Goal: Find specific page/section

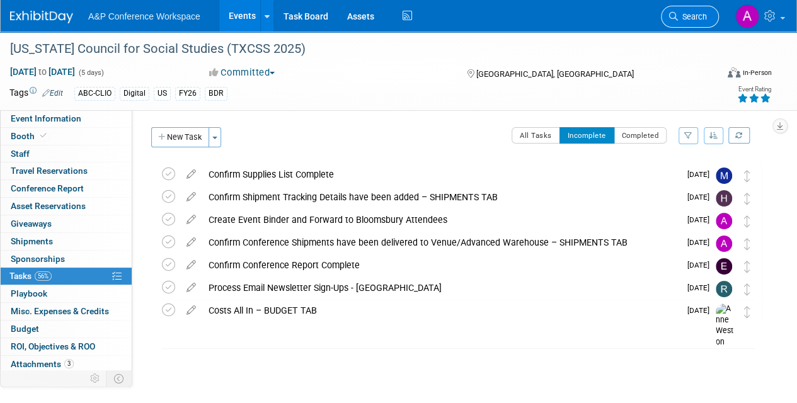
click at [685, 22] on link "Search" at bounding box center [690, 17] width 58 height 22
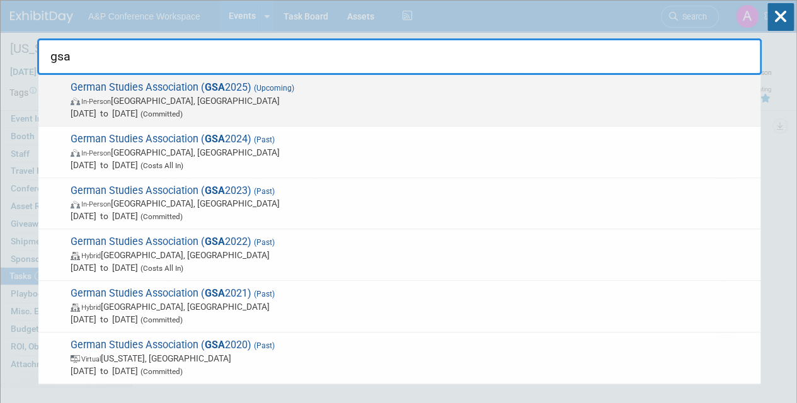
type input "gsa"
click at [367, 105] on span "In-Person [GEOGRAPHIC_DATA], [GEOGRAPHIC_DATA]" at bounding box center [412, 100] width 683 height 13
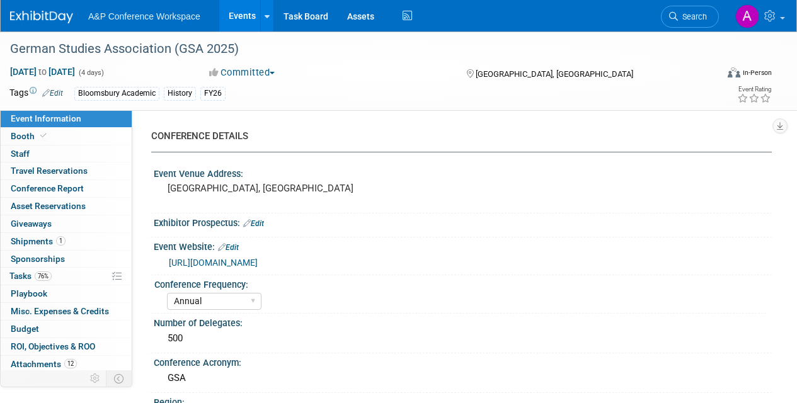
select select "Annual"
select select "Level 2"
select select "In-Person Booth"
select select "History"
select select "Bloomsbury Academic"
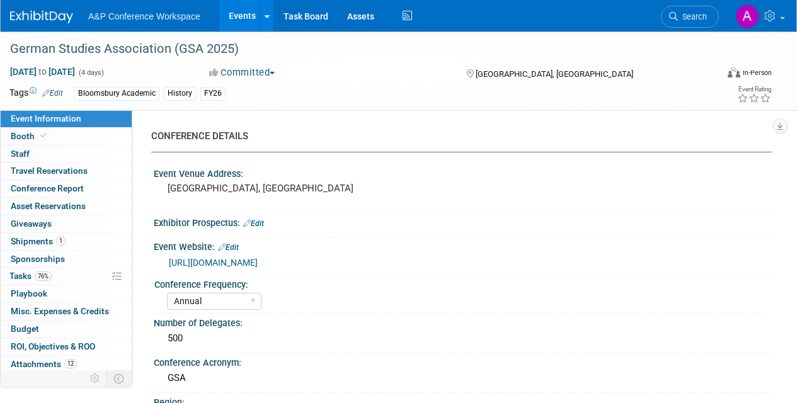
select select "[PERSON_NAME]"
select select "Brand/Subject Presence​"
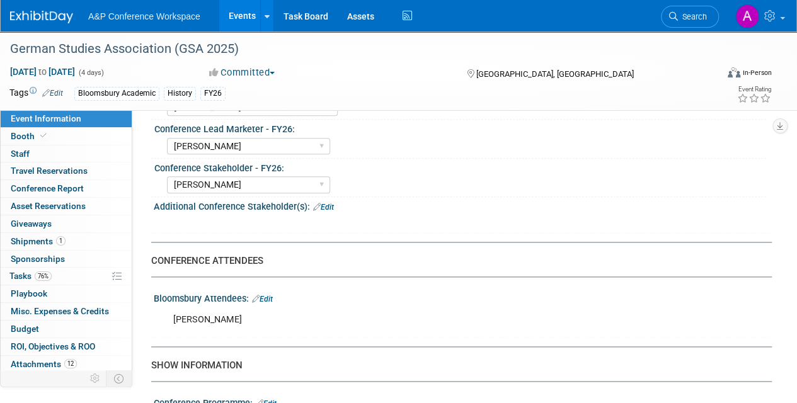
scroll to position [705, 0]
